Goal: Connect with others: Share content

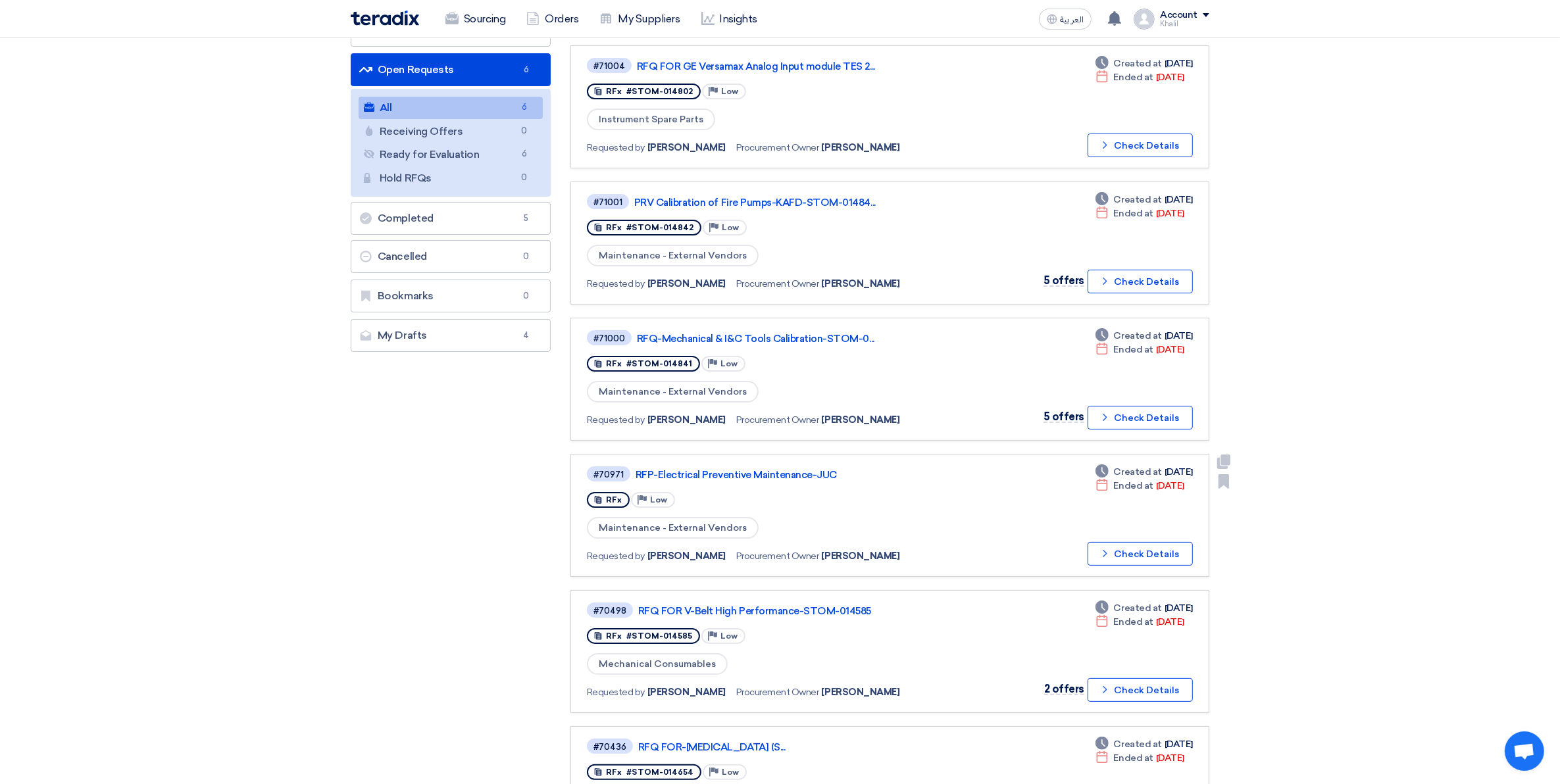
scroll to position [82, 0]
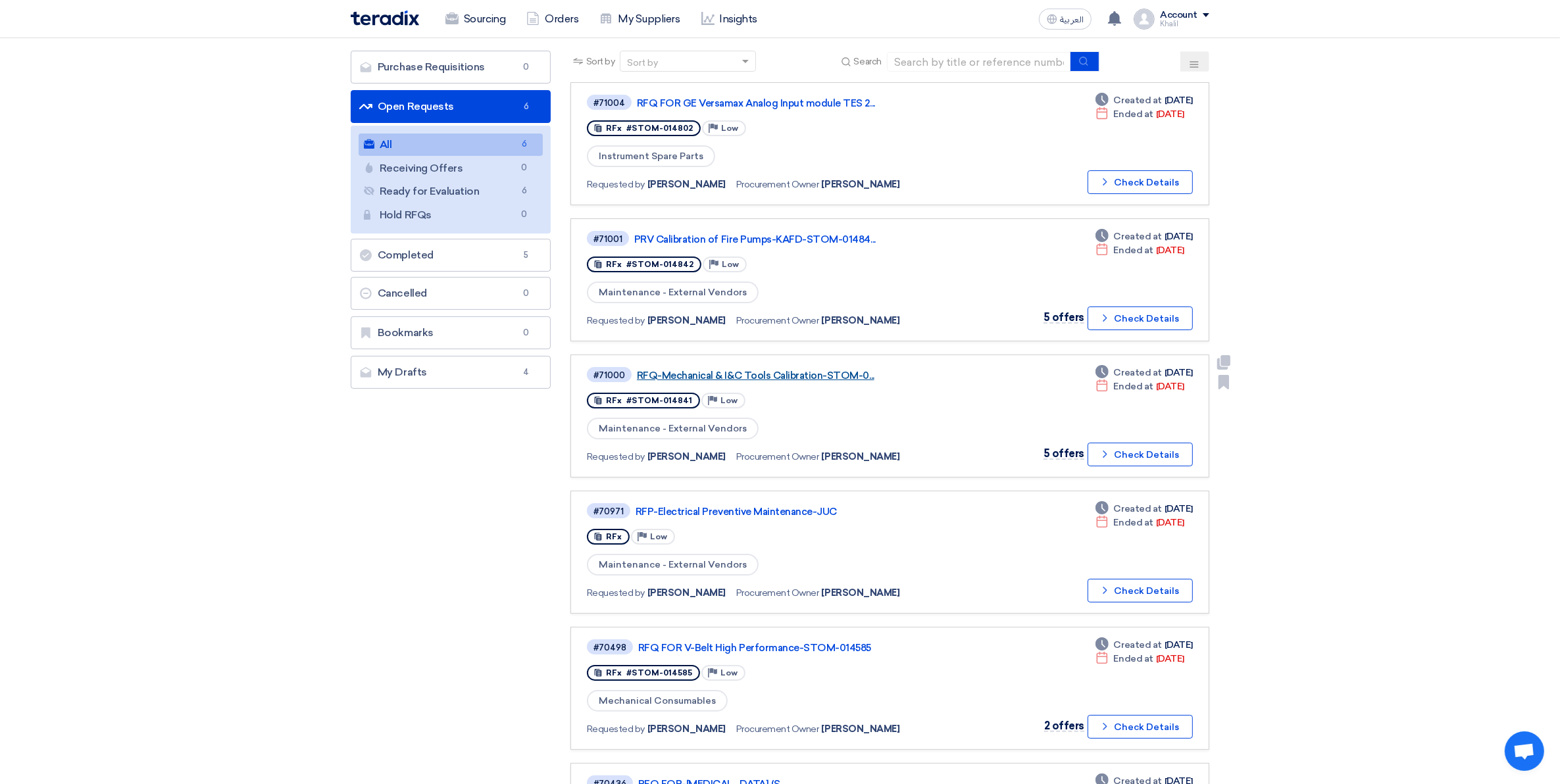
click at [820, 370] on link "RFQ-Mechanical & I&C Tools Calibration-STOM-0..." at bounding box center [801, 375] width 329 height 12
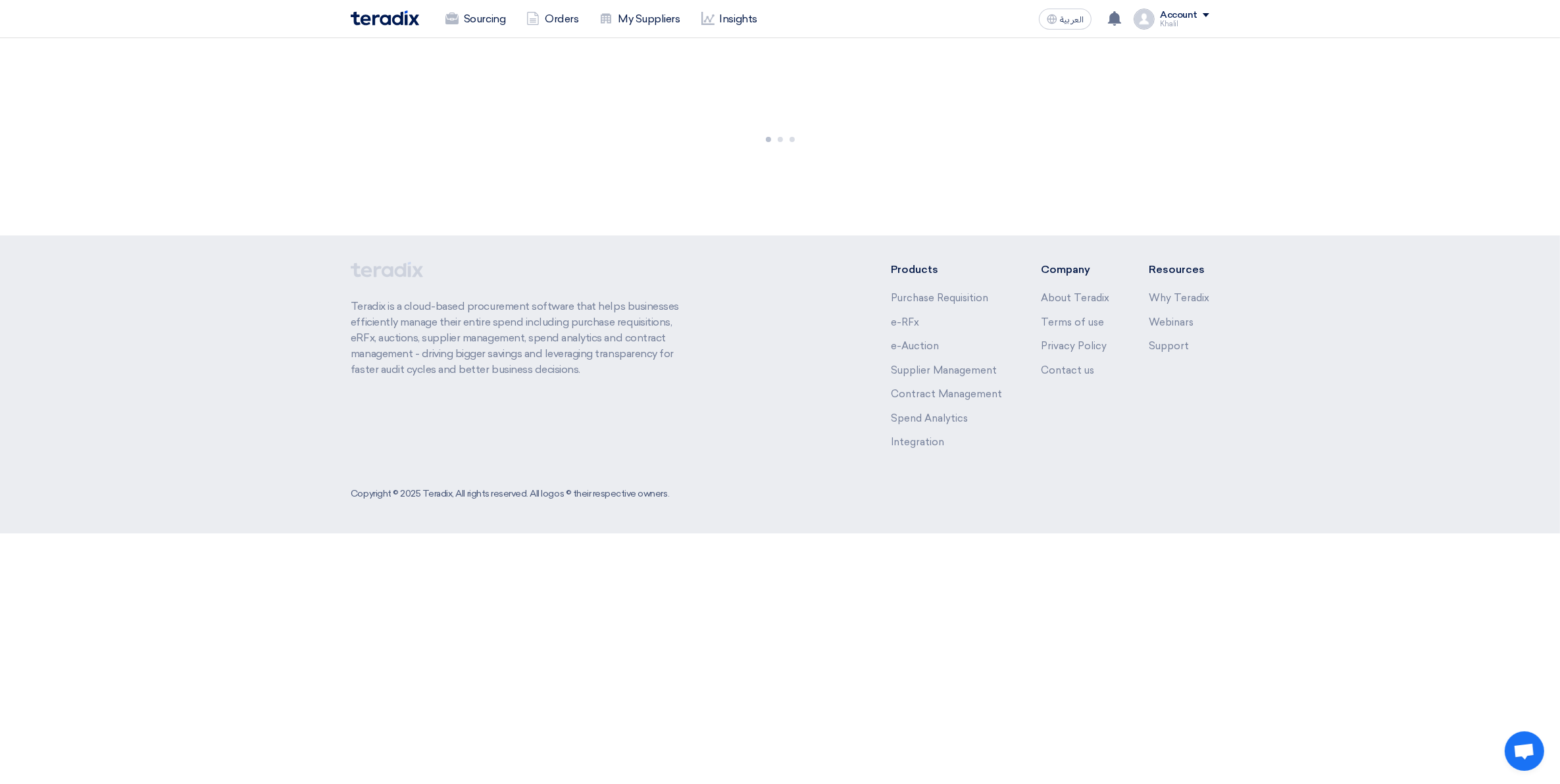
scroll to position [0, 0]
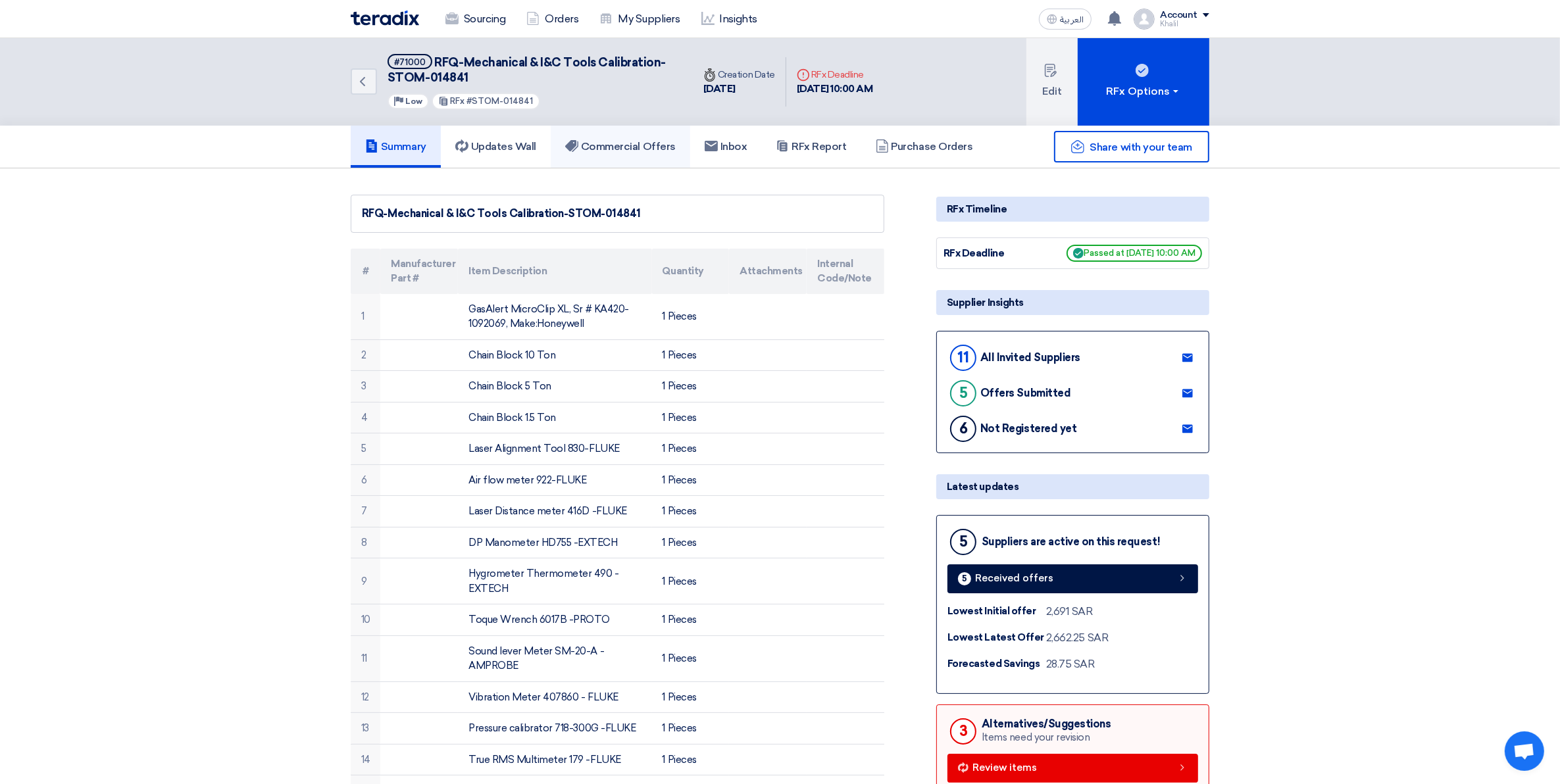
click at [597, 145] on h5 "Commercial Offers" at bounding box center [620, 147] width 110 height 13
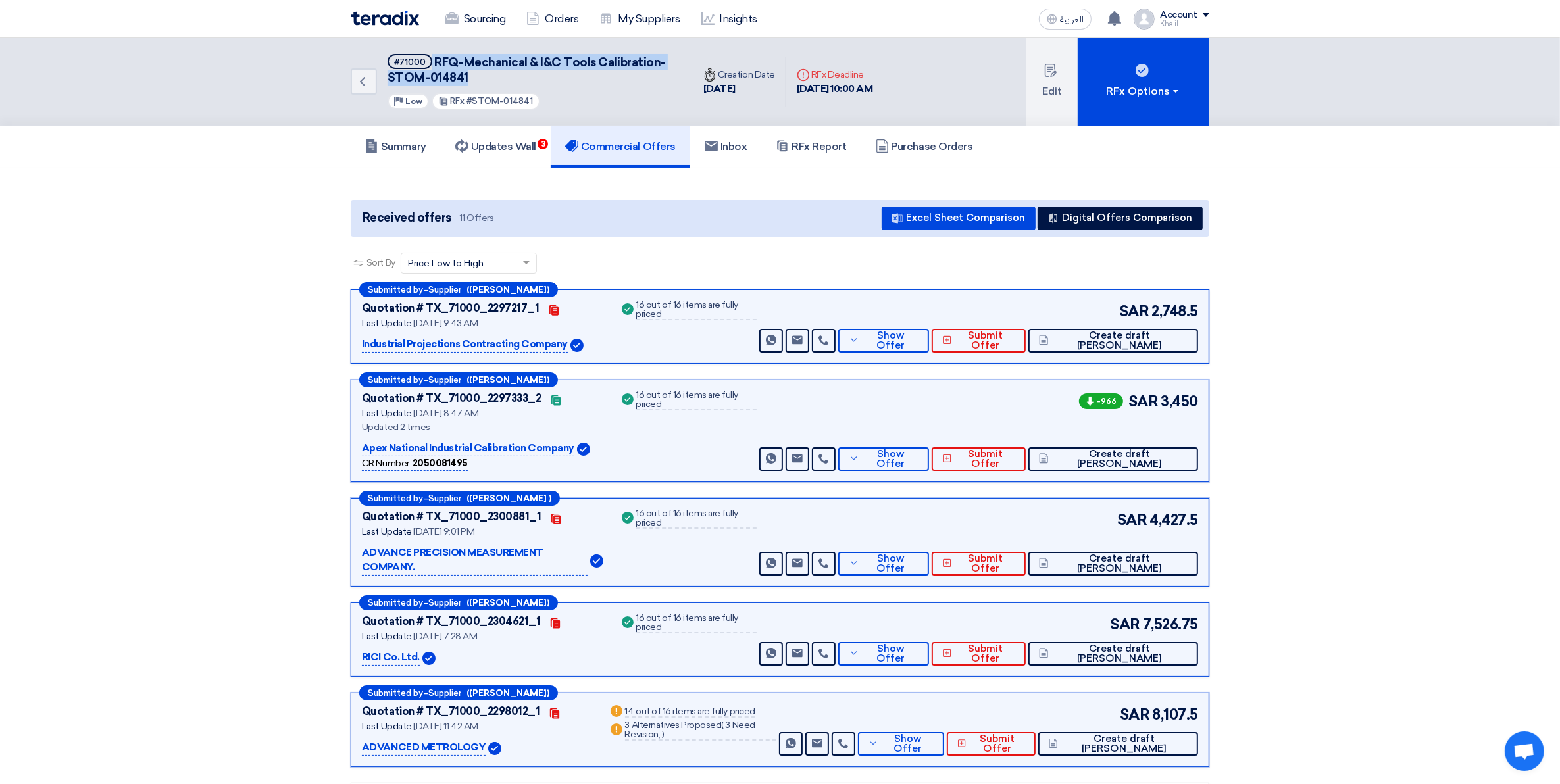
drag, startPoint x: 468, startPoint y: 74, endPoint x: 431, endPoint y: 58, distance: 40.3
click at [431, 58] on h5 "#71000 RFQ-Mechanical & I&C Tools Calibration-STOM-014841" at bounding box center [532, 70] width 290 height 32
copy h5 "RFQ-Mechanical & I&C Tools Calibration-STOM-014841"
click at [357, 80] on icon "Back" at bounding box center [362, 81] width 16 height 16
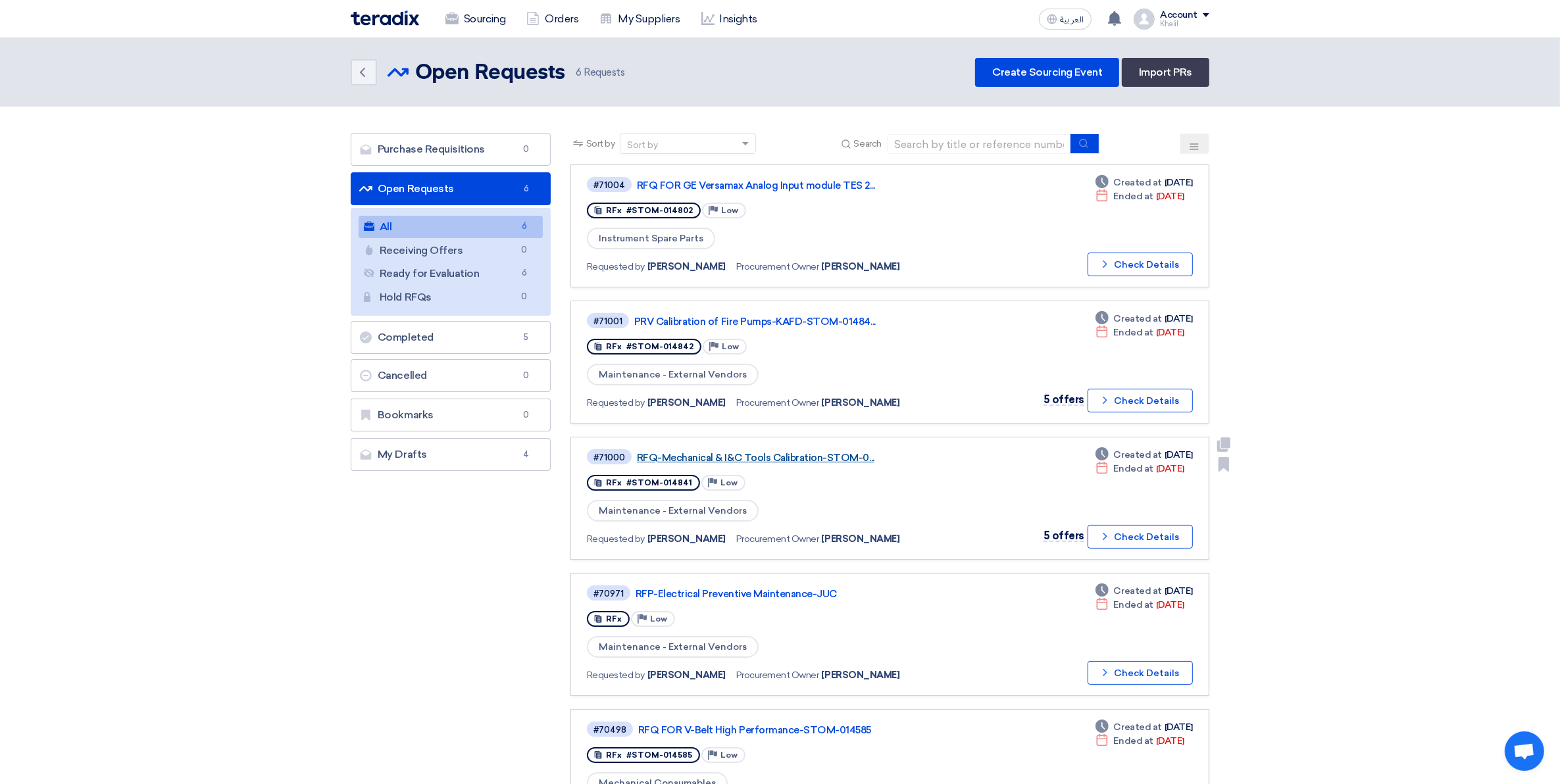
click at [772, 453] on link "RFQ-Mechanical & I&C Tools Calibration-STOM-0..." at bounding box center [801, 457] width 329 height 12
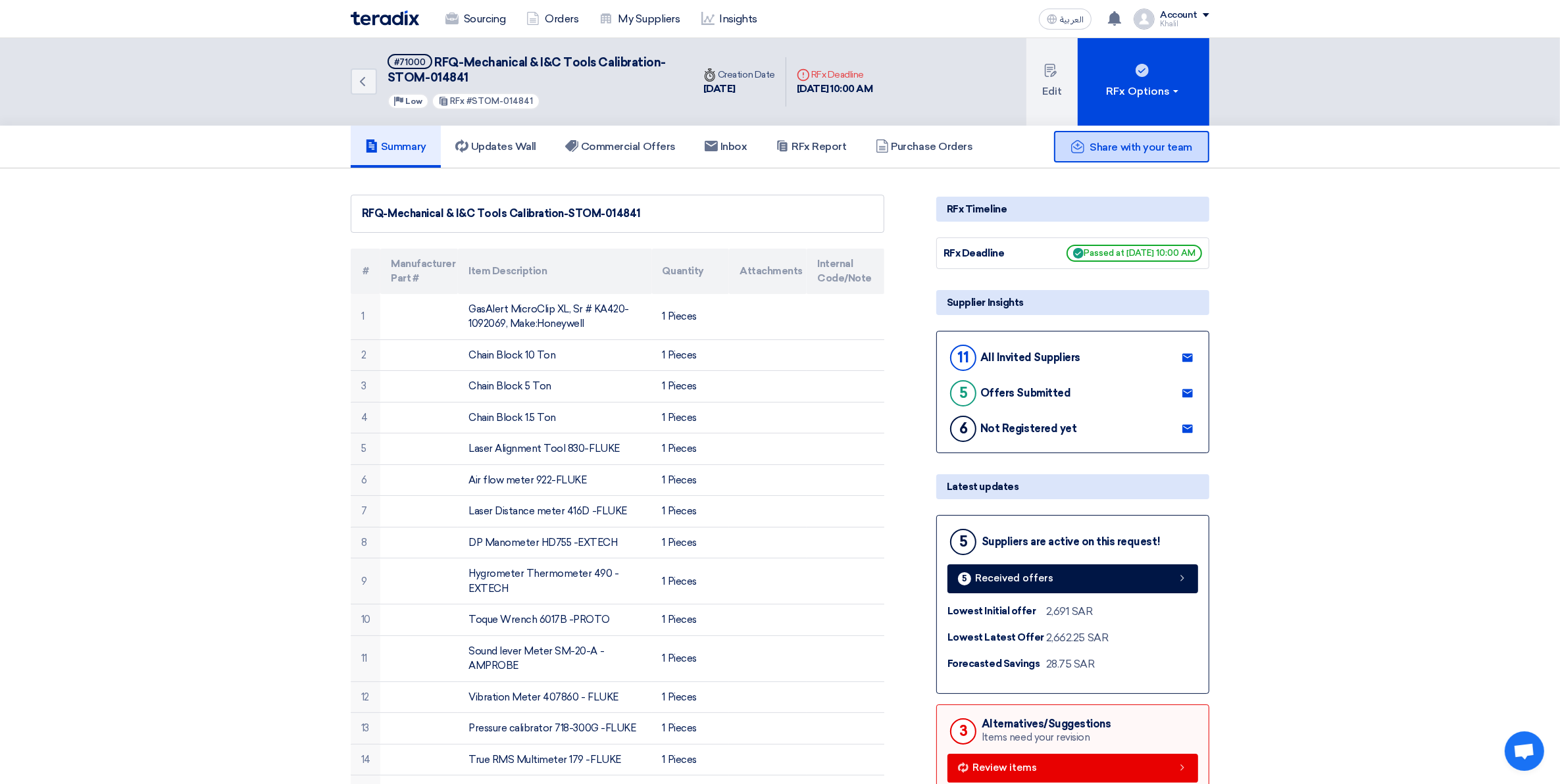
click at [1132, 155] on div "Share with your team" at bounding box center [1132, 147] width 155 height 31
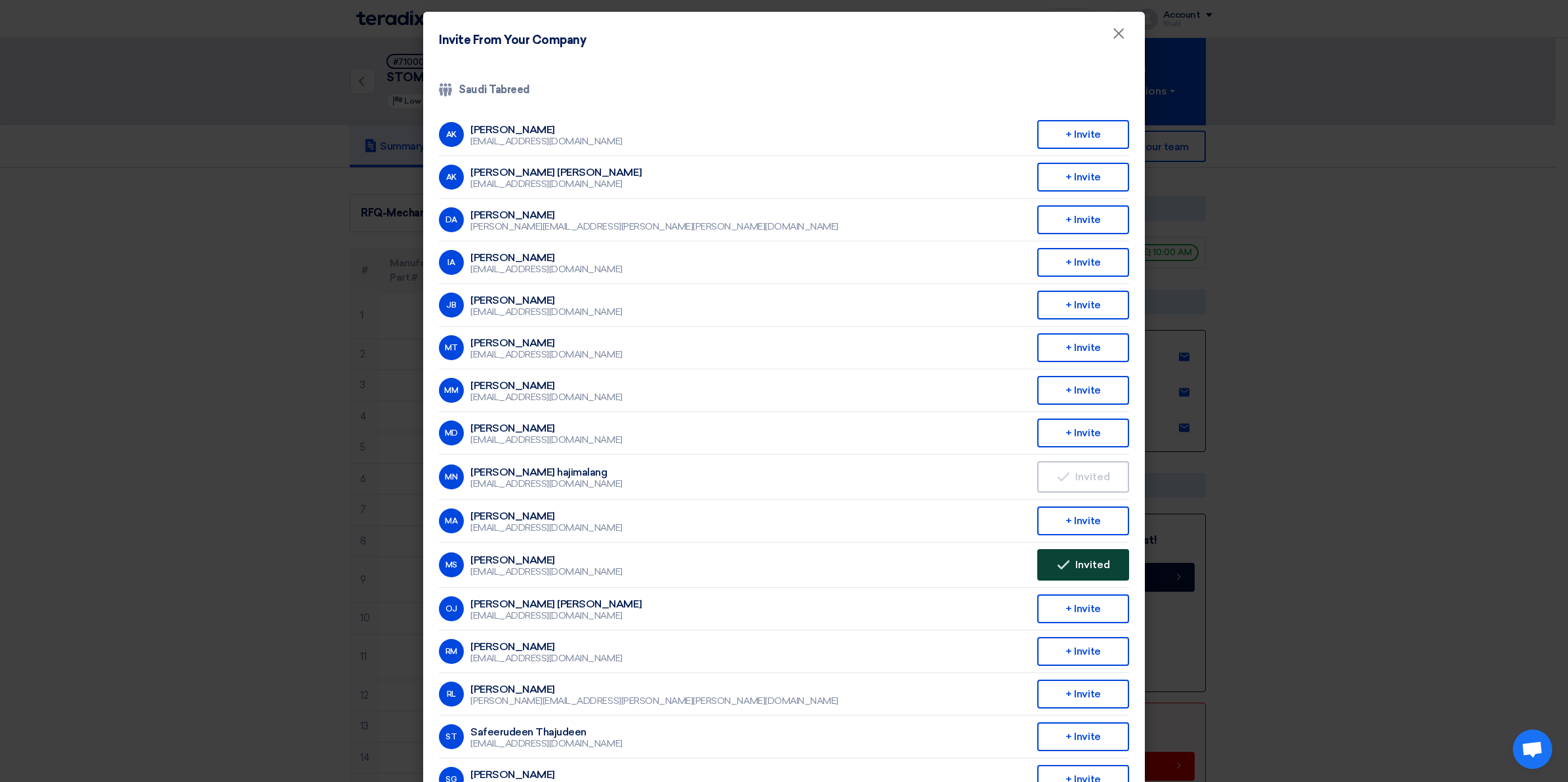
click at [1091, 561] on button "Invited Invited" at bounding box center [1083, 565] width 92 height 31
click at [1112, 38] on span "×" at bounding box center [1118, 37] width 13 height 27
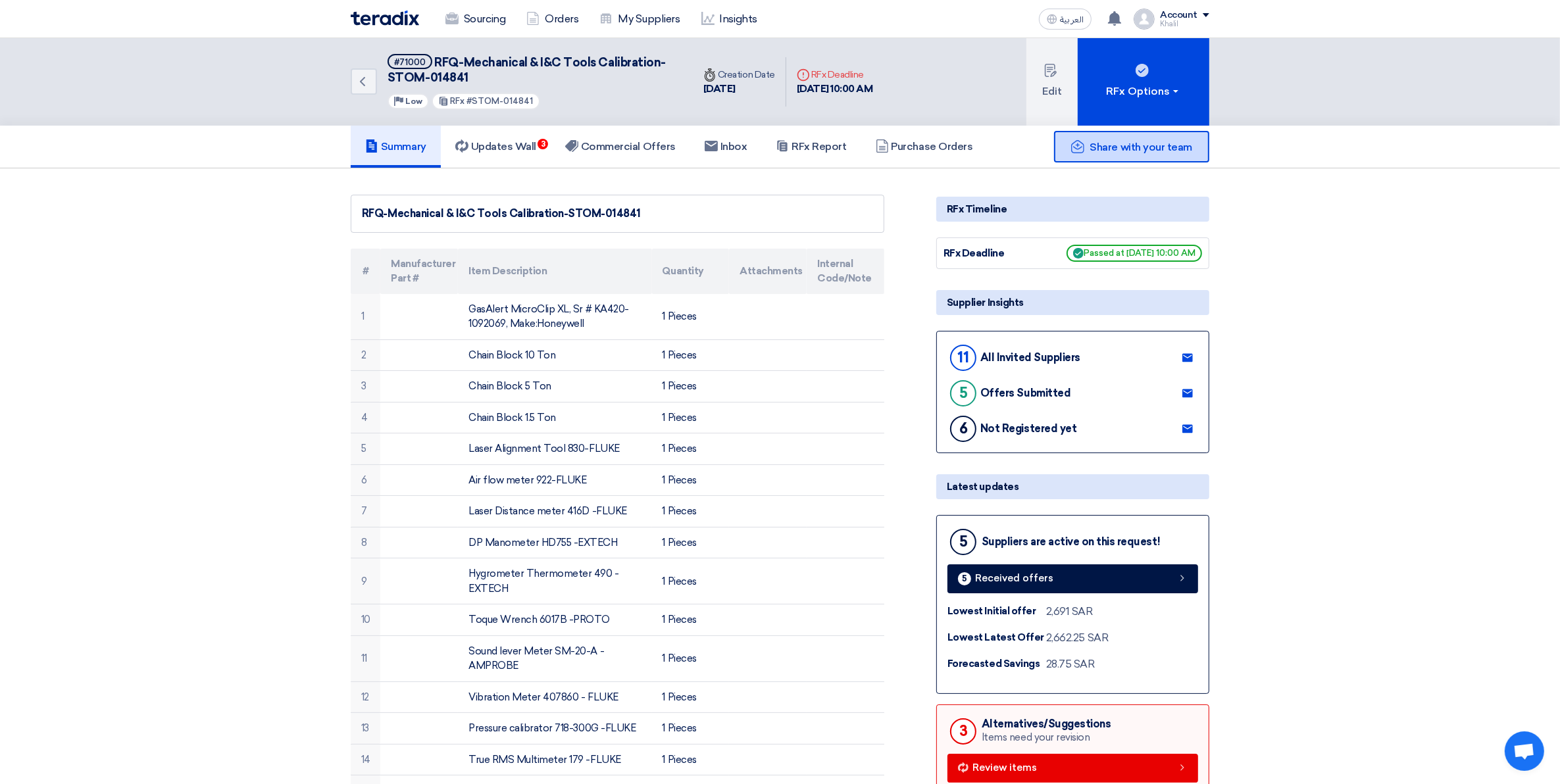
click at [1159, 152] on div "Share with your team" at bounding box center [1132, 147] width 155 height 31
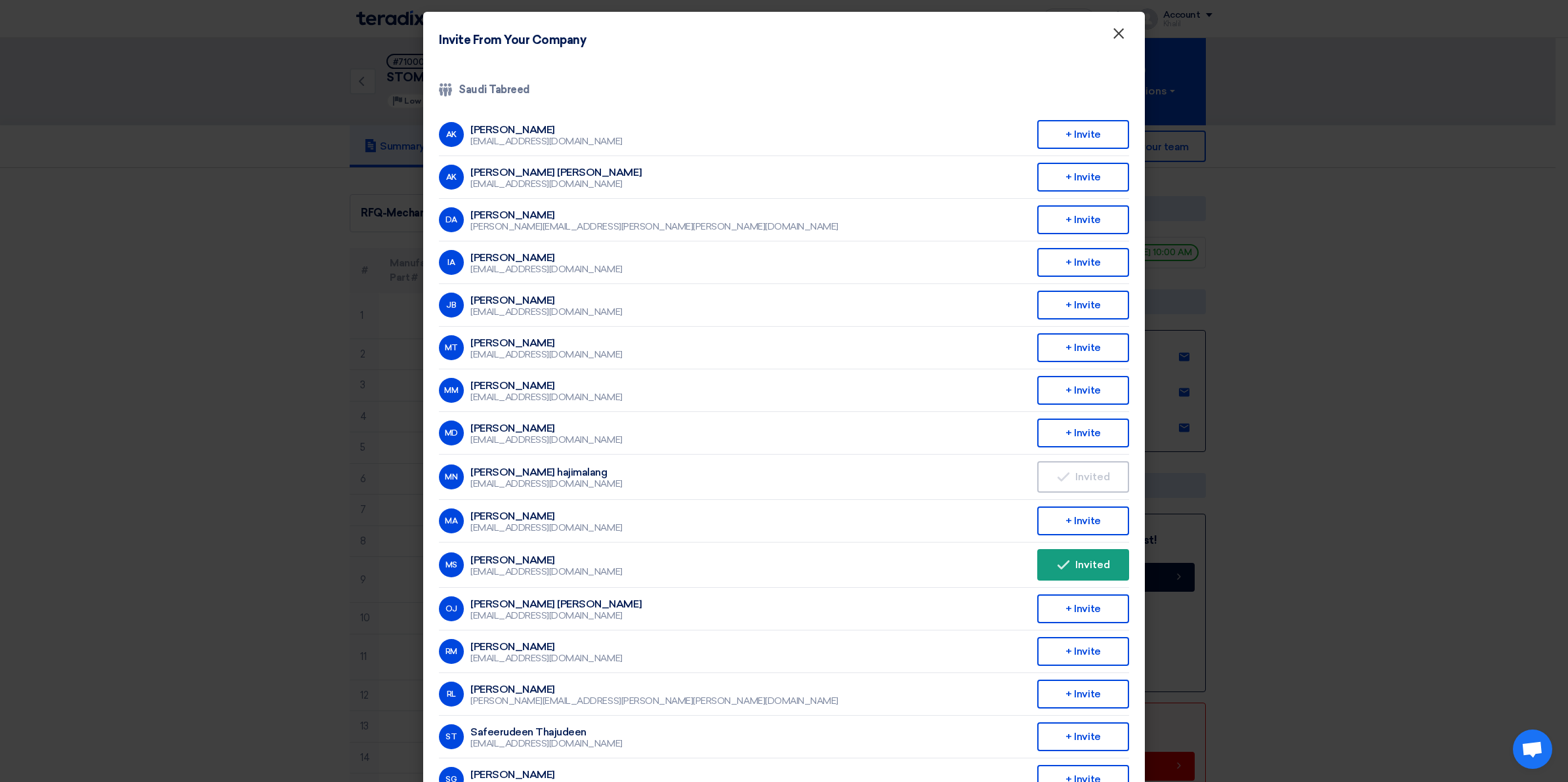
click at [1123, 28] on button "×" at bounding box center [1118, 34] width 34 height 27
